Goal: Find specific page/section: Find specific page/section

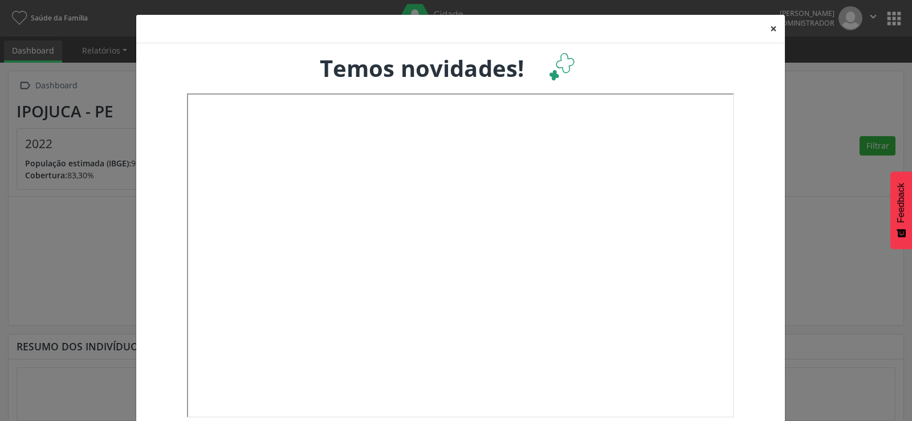
click at [768, 26] on button "×" at bounding box center [773, 29] width 23 height 28
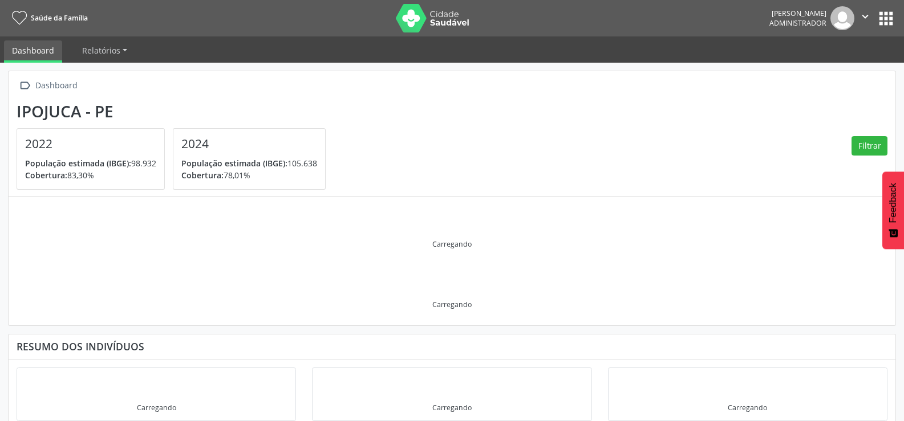
click at [883, 15] on button "apps" at bounding box center [886, 19] width 20 height 20
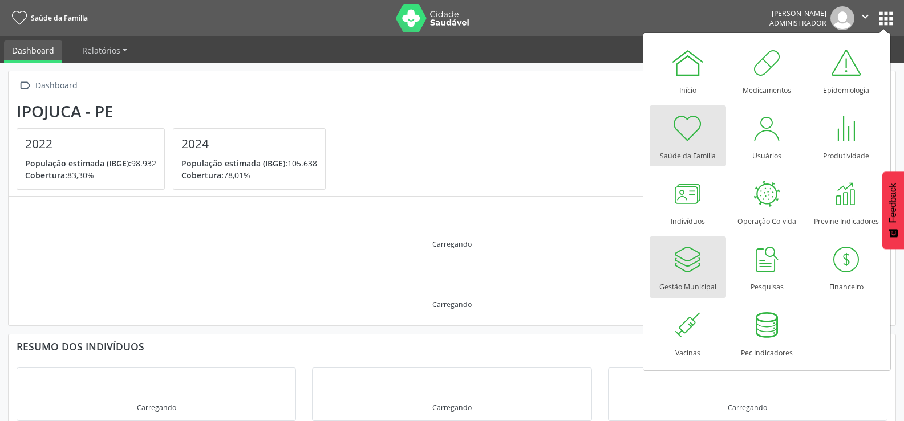
click at [677, 279] on div "Gestão Municipal" at bounding box center [687, 284] width 57 height 15
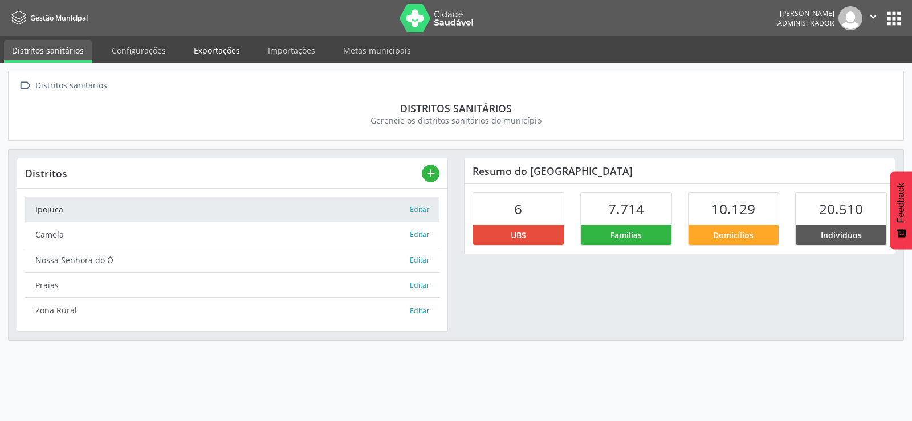
click at [217, 51] on link "Exportações" at bounding box center [217, 50] width 62 height 20
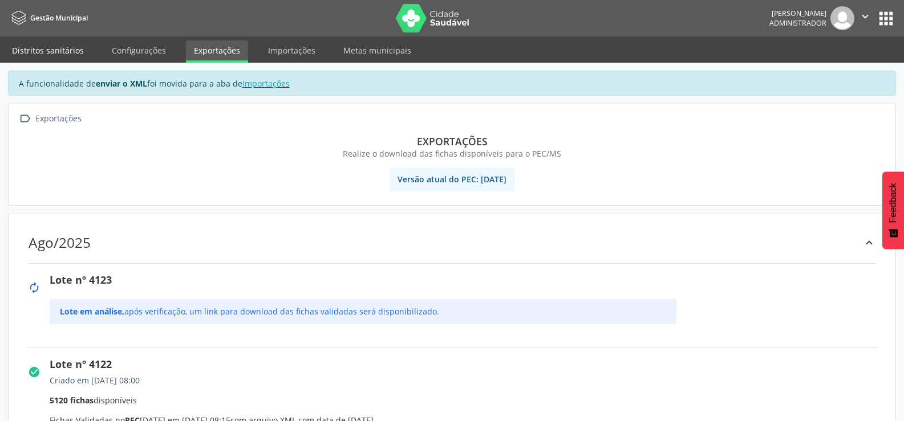
click at [46, 49] on link "Distritos sanitários" at bounding box center [48, 50] width 88 height 20
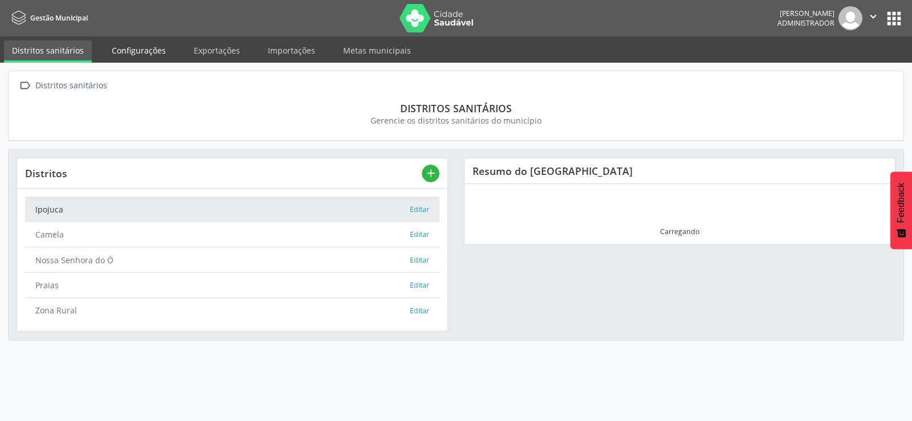
click at [137, 51] on link "Configurações" at bounding box center [139, 50] width 70 height 20
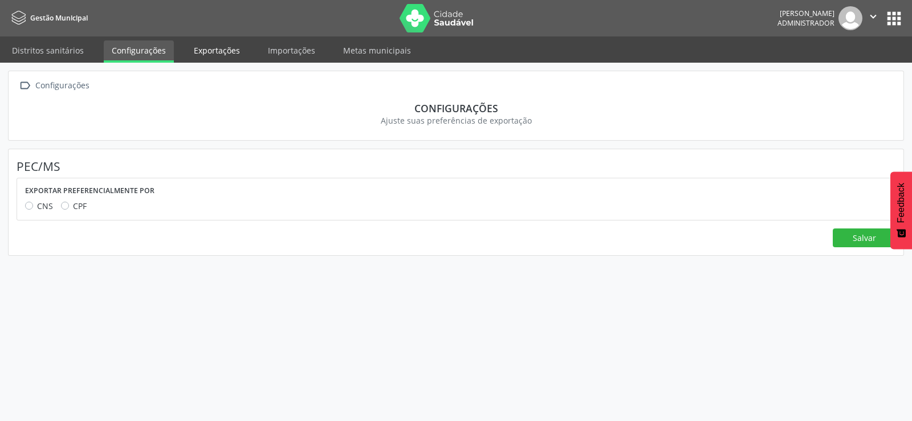
click at [205, 55] on link "Exportações" at bounding box center [217, 50] width 62 height 20
